Goal: Task Accomplishment & Management: Manage account settings

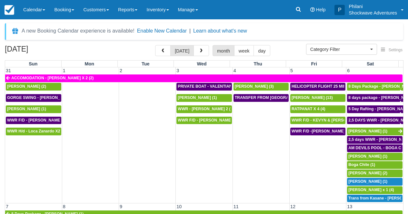
select select
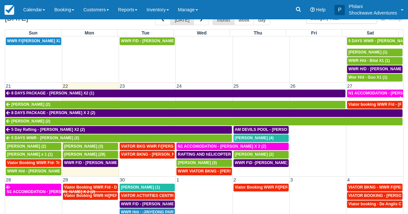
scroll to position [262, 0]
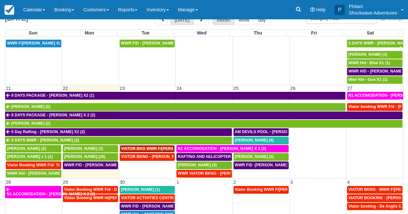
click at [161, 151] on span "VIATOR BKG WWR F/[PERSON_NAME] [PERSON_NAME] 2 (2)" at bounding box center [179, 148] width 117 height 5
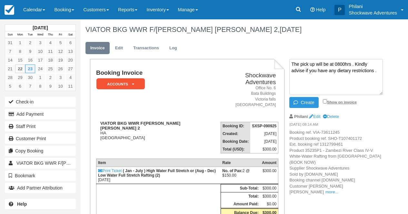
type textarea "The pick up will be at 0800hrs . Kindly advise if you have any dietary restrict…"
click at [325, 101] on input "Show on invoice" at bounding box center [325, 101] width 4 height 4
checkbox input "true"
click at [297, 100] on icon "button" at bounding box center [296, 102] width 7 height 5
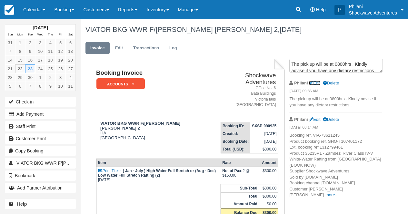
click at [318, 82] on link "Edit" at bounding box center [314, 83] width 11 height 5
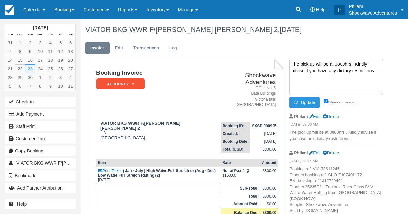
drag, startPoint x: 352, startPoint y: 65, endPoint x: 353, endPoint y: 72, distance: 6.6
click at [352, 65] on textarea "The pick up will be at 0800hrs . Kindly advise if you have any dietary restrict…" at bounding box center [335, 77] width 93 height 36
type textarea "The pick up will be at 0800hrs N1 HOTEL . Kindly advise if you have any dietary…"
click at [304, 103] on button "Update" at bounding box center [304, 102] width 30 height 11
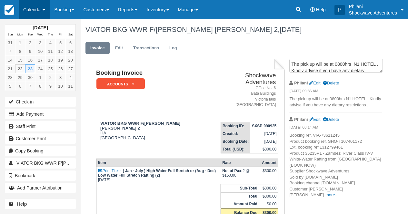
click at [34, 9] on link "Calendar" at bounding box center [34, 9] width 31 height 19
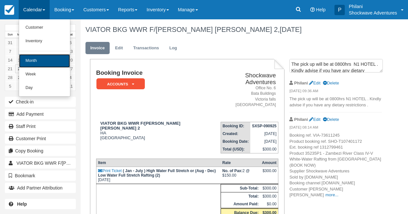
click at [44, 55] on link "Month" at bounding box center [44, 61] width 51 height 14
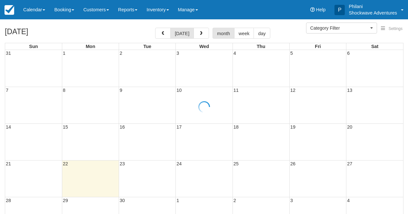
select select
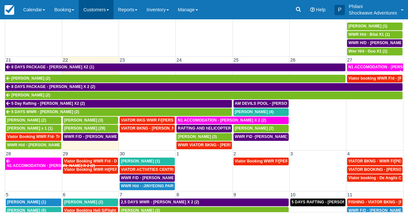
scroll to position [244, 0]
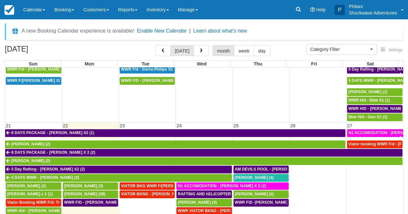
scroll to position [273, 0]
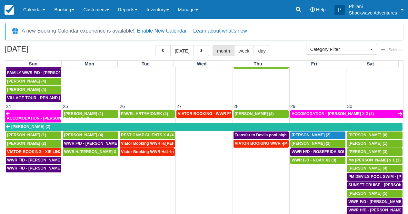
scroll to position [412, 0]
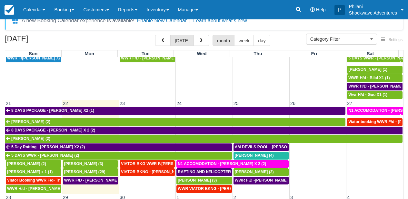
scroll to position [268, 0]
